Goal: Communication & Community: Participate in discussion

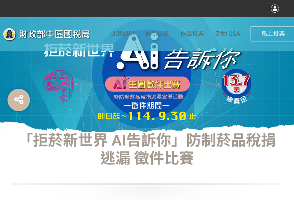
select select "vote"
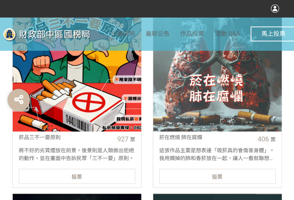
scroll to position [337, 0]
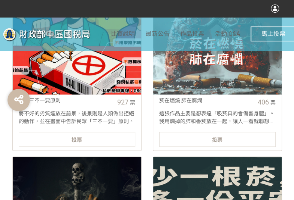
click at [118, 140] on div "投票" at bounding box center [77, 139] width 116 height 15
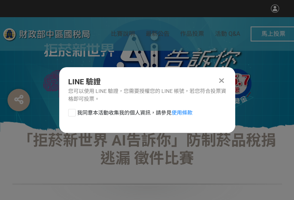
scroll to position [0, 0]
click at [73, 115] on div at bounding box center [71, 112] width 7 height 7
checkbox input "true"
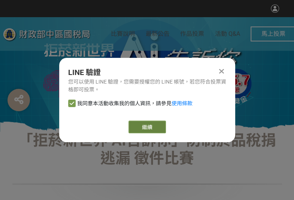
click at [138, 122] on link "繼續" at bounding box center [146, 127] width 37 height 13
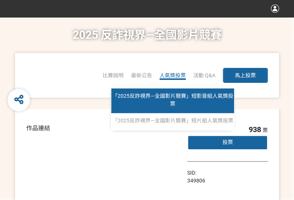
click at [177, 89] on link "「2025反詐視界—全國影片競賽」短影音組人氣獎投票" at bounding box center [172, 101] width 123 height 25
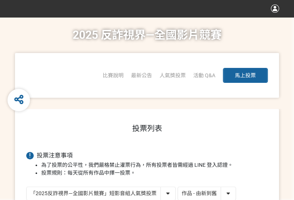
click at [227, 193] on select "作品 - 由新到舊 作品 - 由舊到新 票數 - 由多到少 票數 - 由少到多" at bounding box center [207, 193] width 58 height 13
select select "vote"
click at [178, 187] on select "作品 - 由新到舊 作品 - 由舊到新 票數 - 由多到少 票數 - 由少到多" at bounding box center [207, 193] width 58 height 13
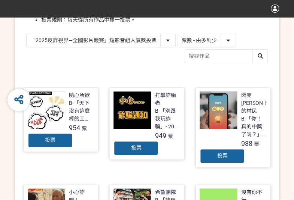
scroll to position [150, 0]
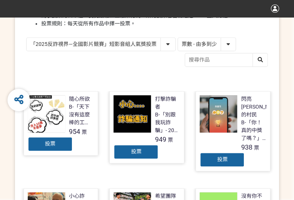
click at [49, 146] on span "投票" at bounding box center [50, 144] width 10 height 6
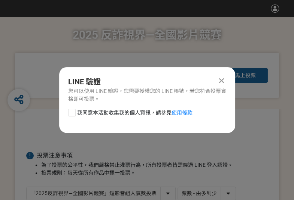
click at [77, 112] on span "我同意本活動收集我的個人資訊，請參見 使用條款" at bounding box center [134, 113] width 115 height 8
click at [73, 112] on input "我同意本活動收集我的個人資訊，請參見 使用條款" at bounding box center [70, 112] width 5 height 5
checkbox input "false"
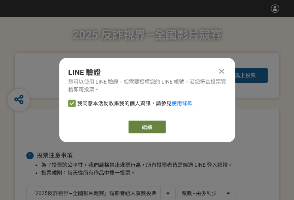
click at [157, 128] on button "繼續" at bounding box center [146, 127] width 37 height 13
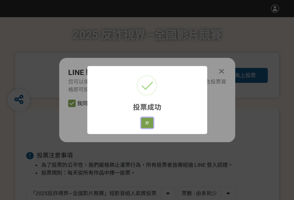
drag, startPoint x: 142, startPoint y: 123, endPoint x: 296, endPoint y: 123, distance: 154.1
click at [143, 123] on button "好" at bounding box center [147, 123] width 12 height 10
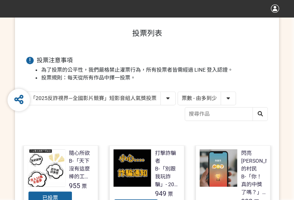
scroll to position [115, 0]
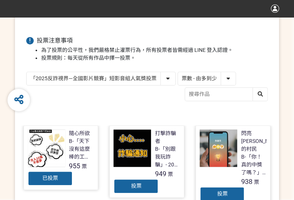
click at [159, 76] on select "「2025反詐視界—全國影片競賽」短影音組人氣獎投票 「2025反詐視界—全國影片競賽」短片組人氣獎投票" at bounding box center [101, 78] width 148 height 13
select select "13146"
click at [27, 72] on select "「2025反詐視界—全國影片競賽」短影音組人氣獎投票 「2025反詐視界—全國影片競賽」短片組人氣獎投票" at bounding box center [101, 78] width 148 height 13
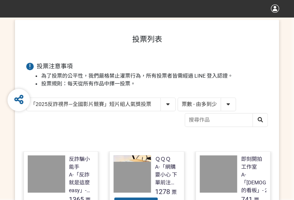
scroll to position [112, 0]
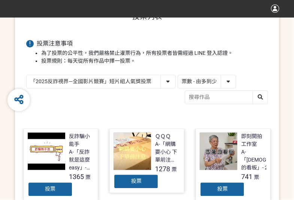
click at [51, 185] on div "投票" at bounding box center [50, 189] width 45 height 15
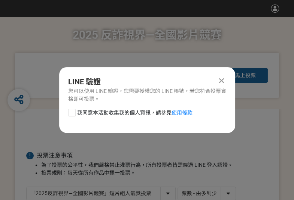
click at [67, 112] on div "我同意本活動收集我的個人資訊，請參見 使用條款" at bounding box center [147, 116] width 176 height 15
click at [72, 113] on div at bounding box center [71, 112] width 7 height 7
checkbox input "true"
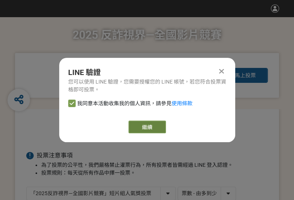
click at [148, 123] on button "繼續" at bounding box center [146, 127] width 37 height 13
